Goal: Understand process/instructions

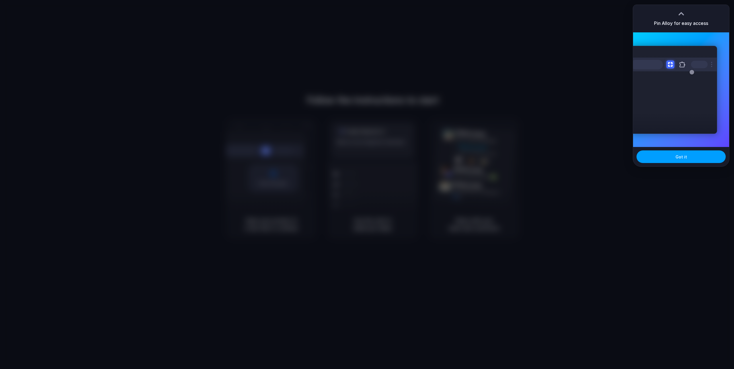
click at [675, 155] on button "Got it" at bounding box center [681, 157] width 89 height 13
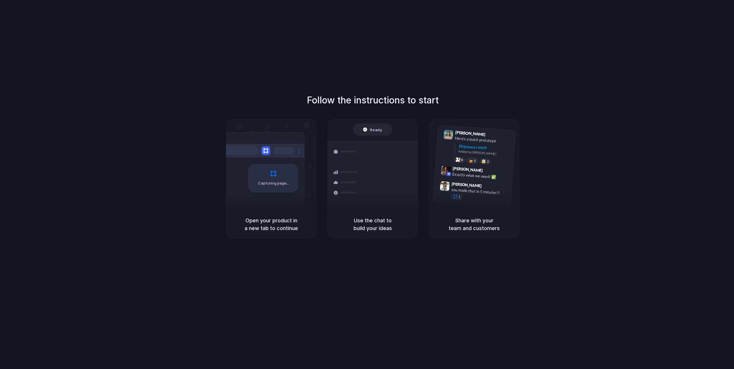
click at [545, 40] on div "Follow the instructions to start Capturing page Open your product in a new tab …" at bounding box center [373, 190] width 746 height 381
